Goal: Information Seeking & Learning: Learn about a topic

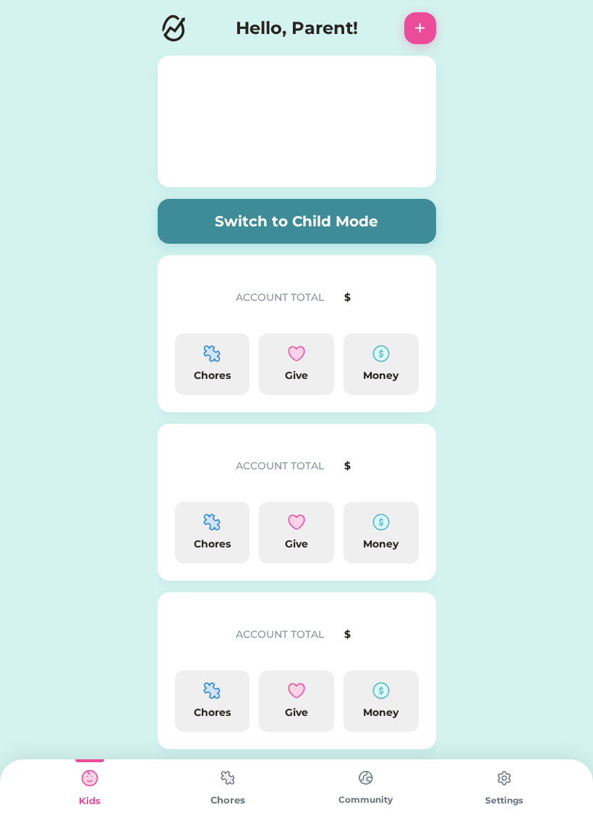
click at [328, 445] on div "ACCOUNT TOTAL $" at bounding box center [297, 464] width 244 height 46
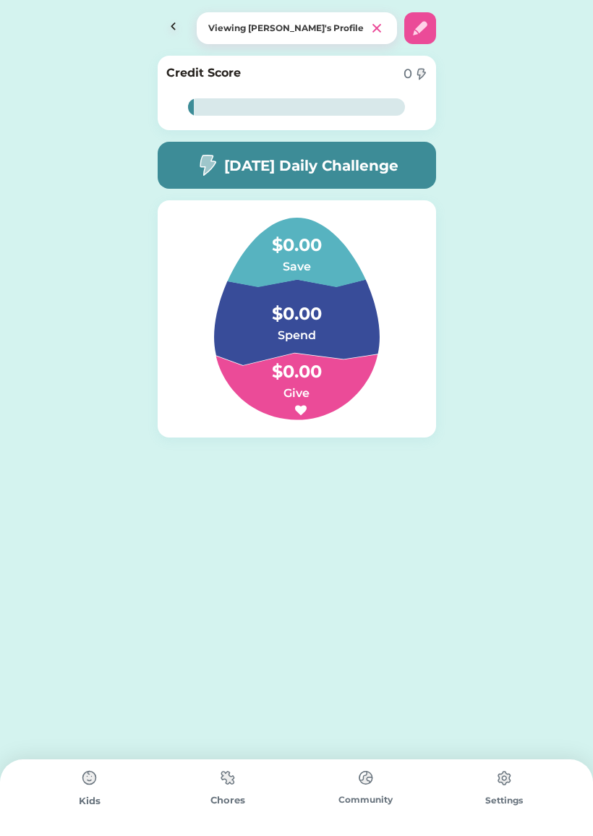
click at [175, 16] on img at bounding box center [174, 28] width 32 height 32
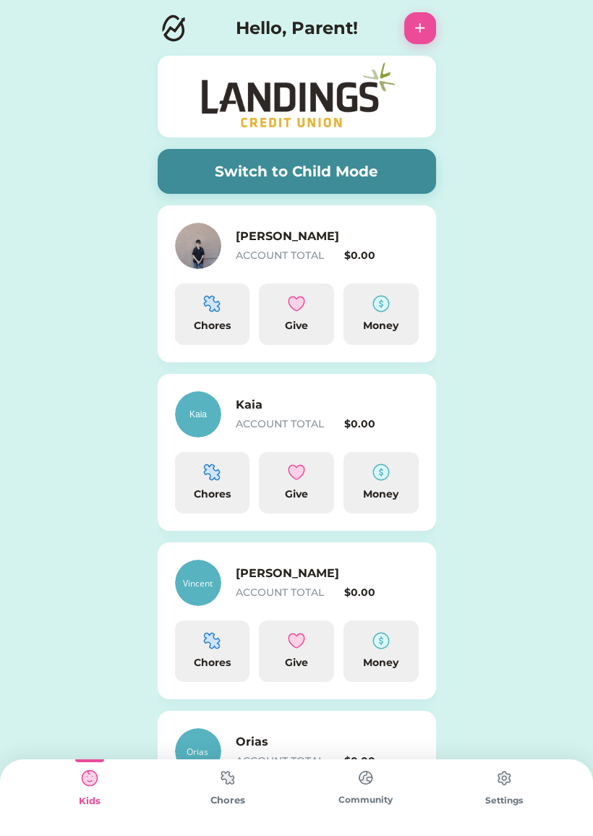
click at [300, 169] on button "Switch to Child Mode" at bounding box center [297, 171] width 279 height 45
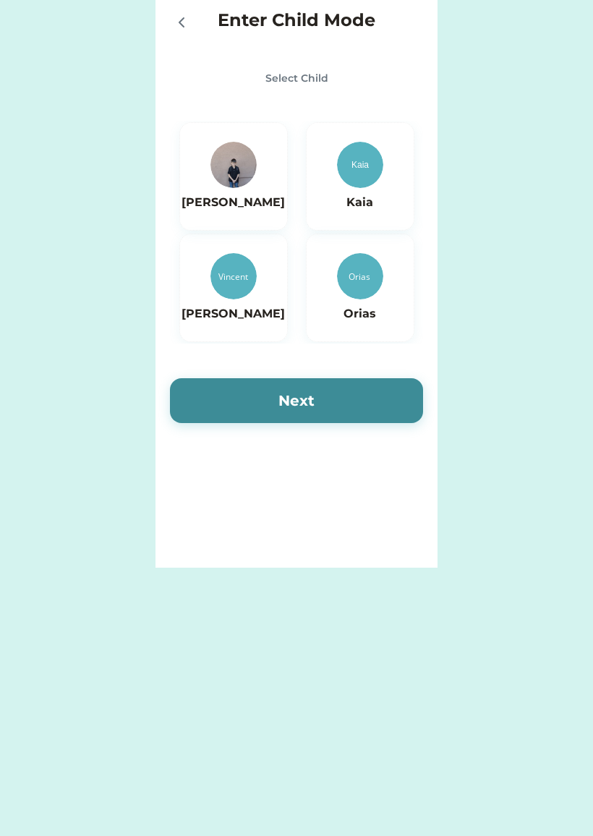
click at [229, 169] on img at bounding box center [234, 165] width 46 height 46
click at [298, 400] on button "Next" at bounding box center [296, 400] width 253 height 45
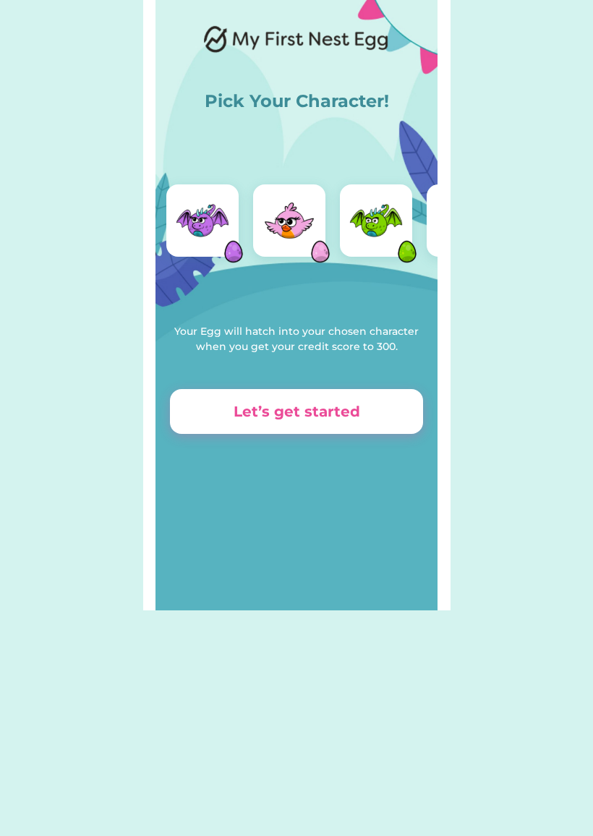
scroll to position [0, 86]
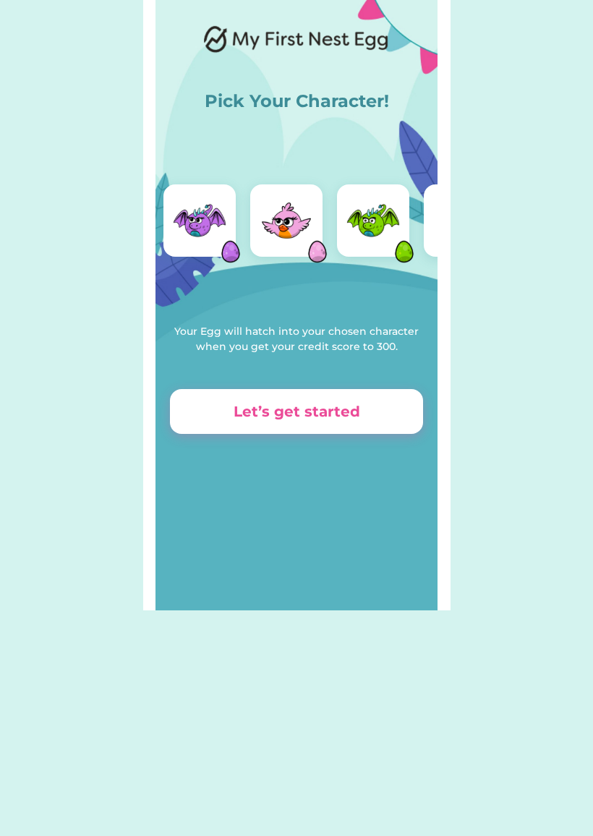
click at [373, 219] on img at bounding box center [373, 221] width 58 height 58
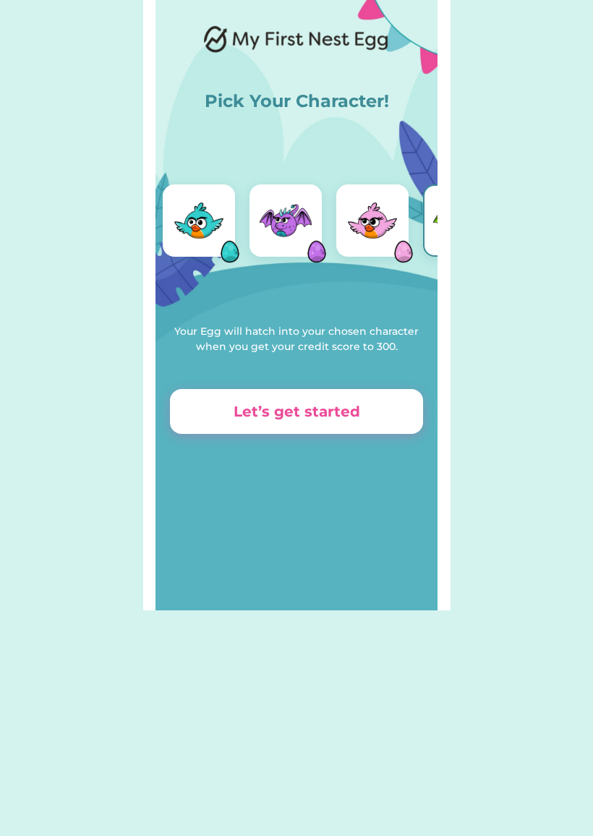
scroll to position [0, 0]
click at [196, 225] on img at bounding box center [199, 221] width 58 height 58
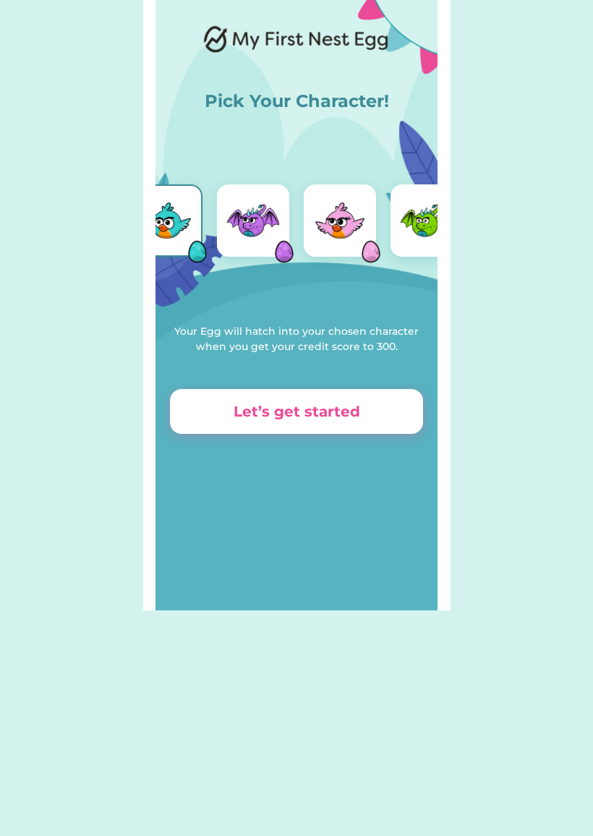
scroll to position [0, 28]
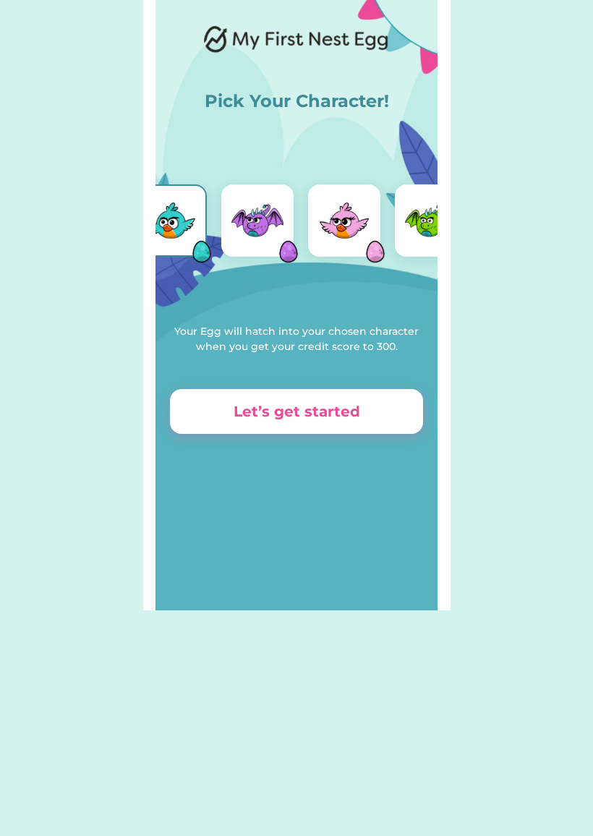
click at [336, 425] on button "Let’s get started" at bounding box center [296, 411] width 253 height 45
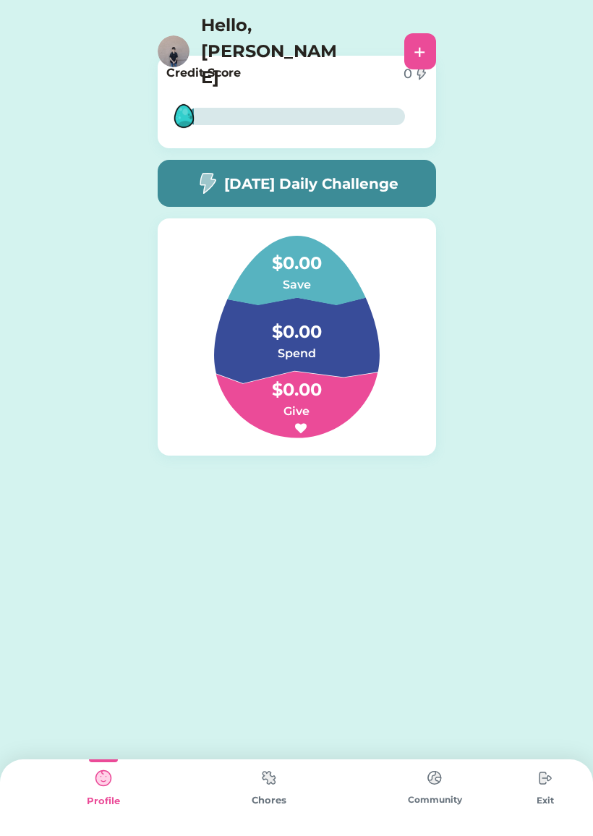
click at [398, 179] on h5 "[DATE] Daily Challenge" at bounding box center [311, 184] width 174 height 22
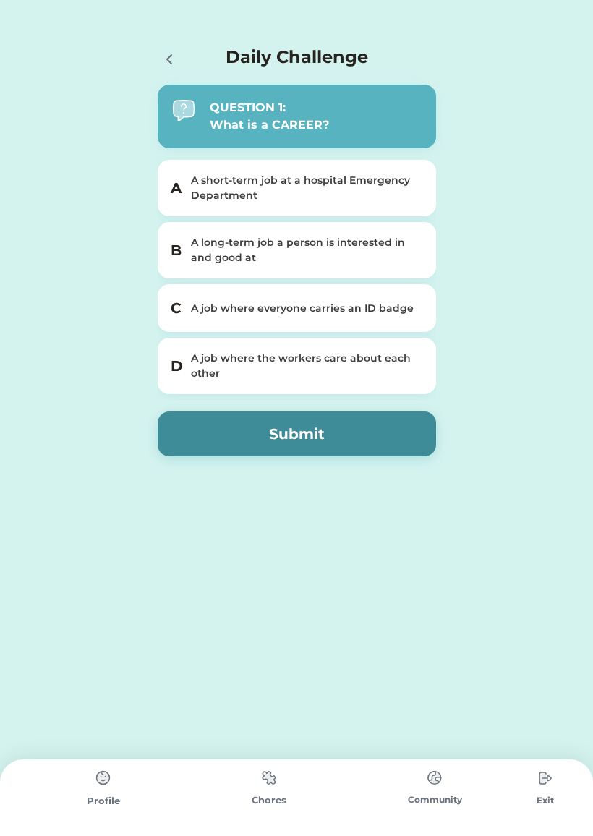
click at [196, 242] on div "A long-term job a person is interested in and good at" at bounding box center [305, 250] width 229 height 30
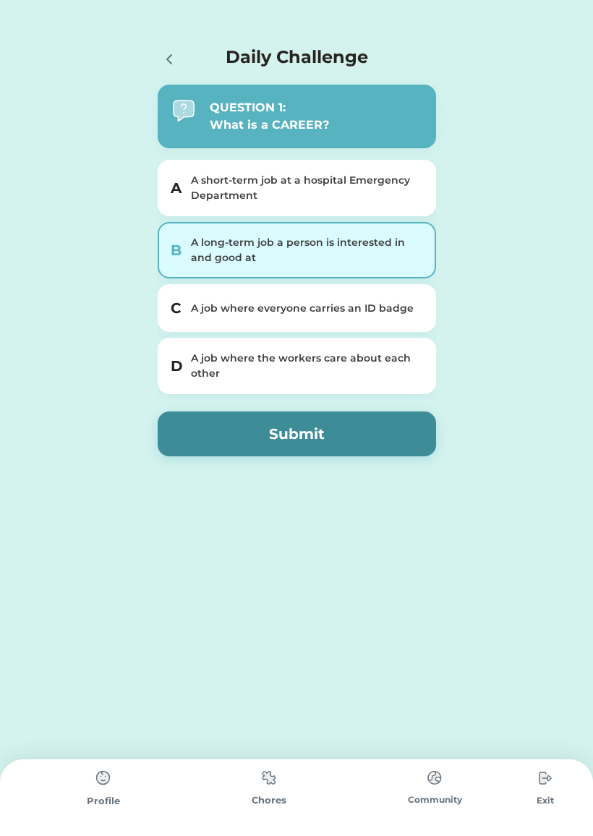
click at [399, 413] on button "Submit" at bounding box center [297, 434] width 279 height 45
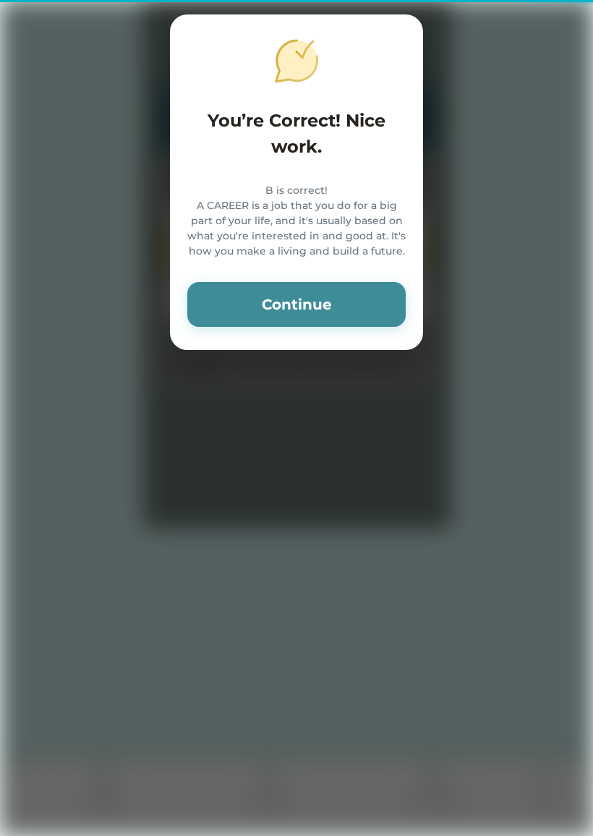
click at [361, 315] on button "Continue" at bounding box center [296, 304] width 219 height 45
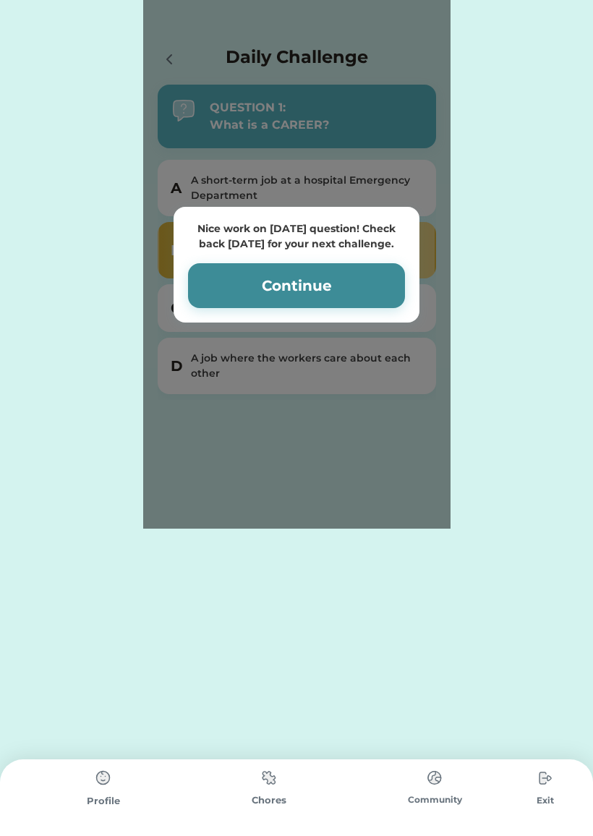
click at [366, 268] on button "Continue" at bounding box center [296, 285] width 217 height 45
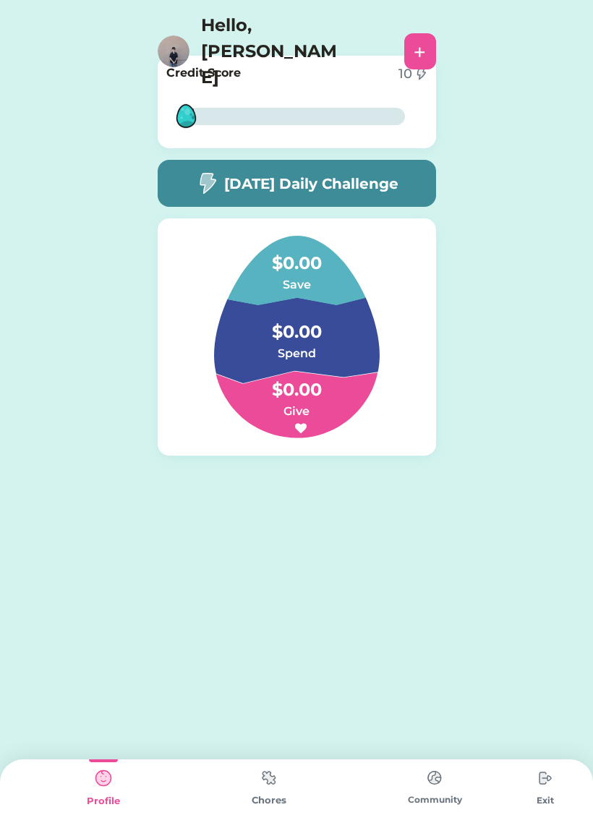
click at [372, 170] on div "[DATE] Daily Challenge" at bounding box center [297, 183] width 279 height 47
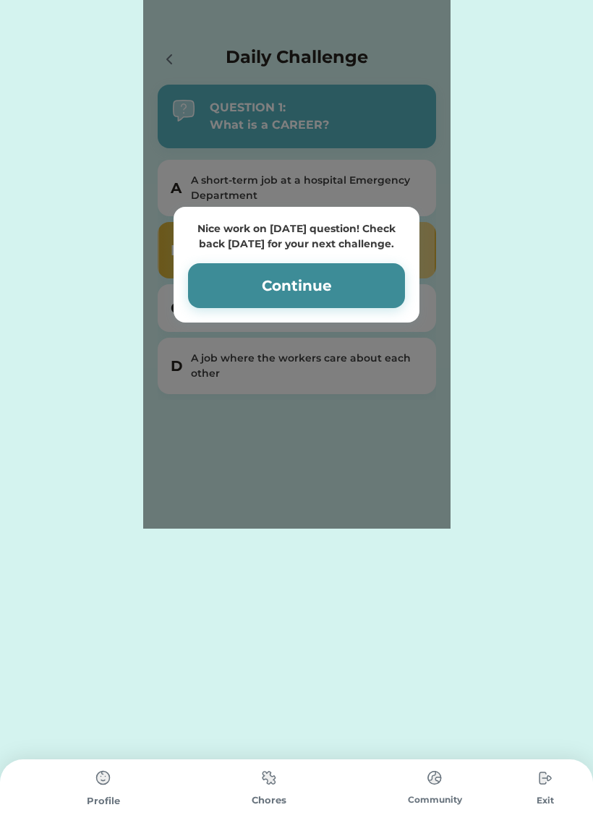
click at [352, 278] on button "Continue" at bounding box center [296, 285] width 217 height 45
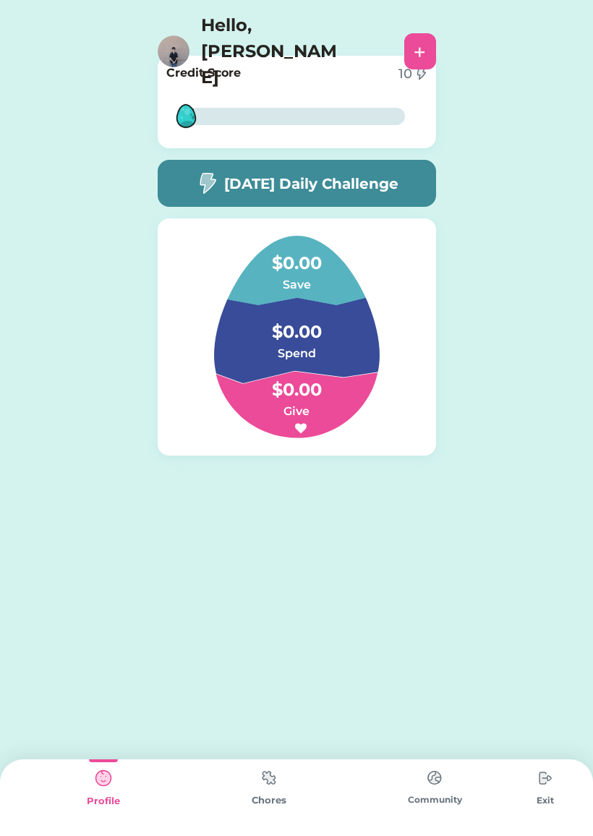
click at [387, 175] on h5 "[DATE] Daily Challenge" at bounding box center [311, 184] width 174 height 22
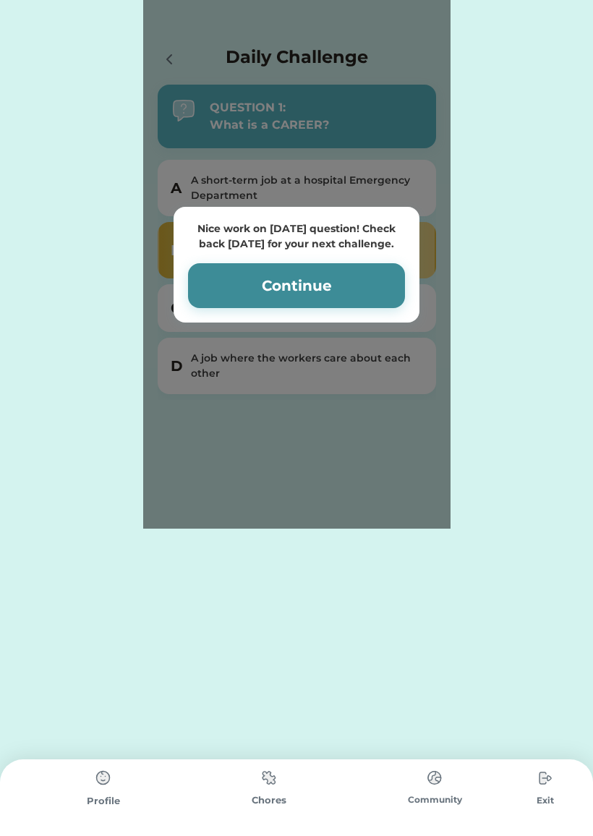
click at [386, 191] on div "Nice work on [DATE] question! Check back [DATE] for your next challenge. Contin…" at bounding box center [296, 264] width 307 height 529
click at [374, 276] on button "Continue" at bounding box center [296, 285] width 217 height 45
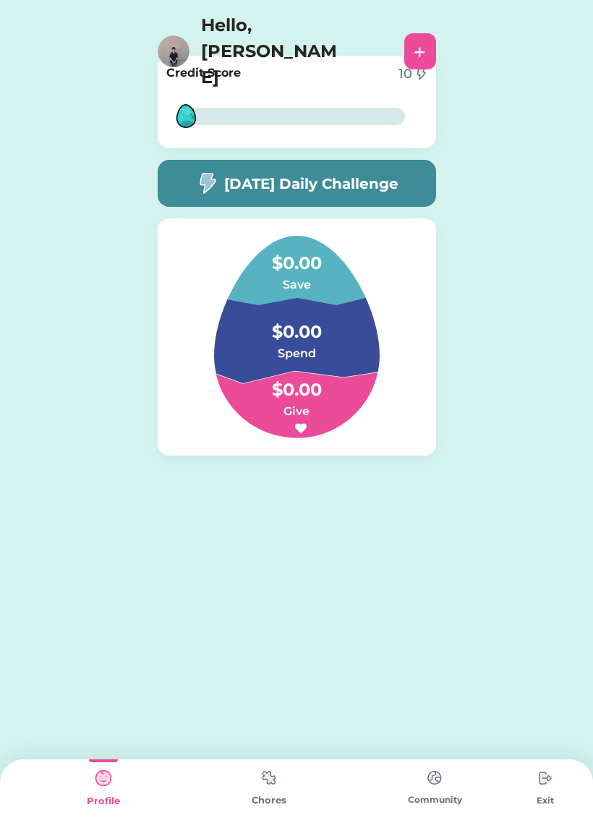
click at [259, 789] on img at bounding box center [269, 778] width 29 height 28
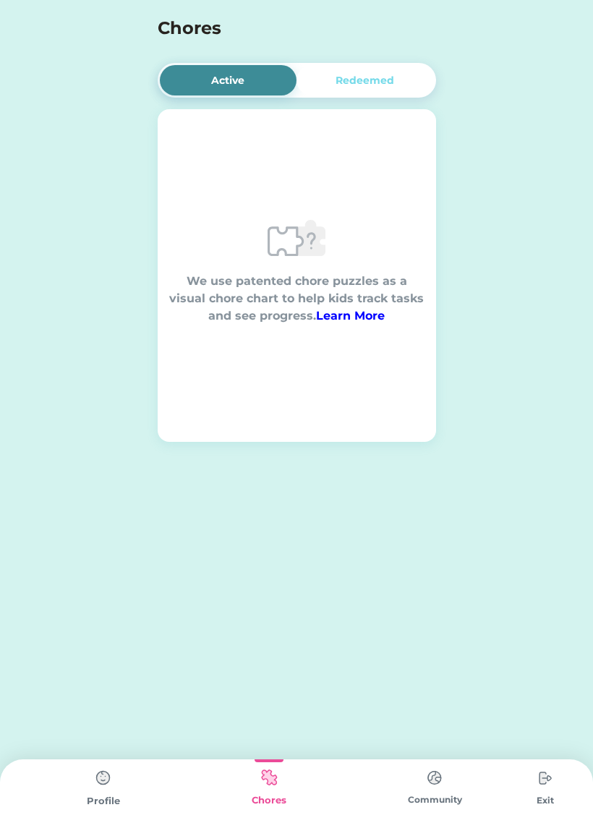
click at [437, 771] on img at bounding box center [434, 778] width 29 height 28
